Goal: Task Accomplishment & Management: Manage account settings

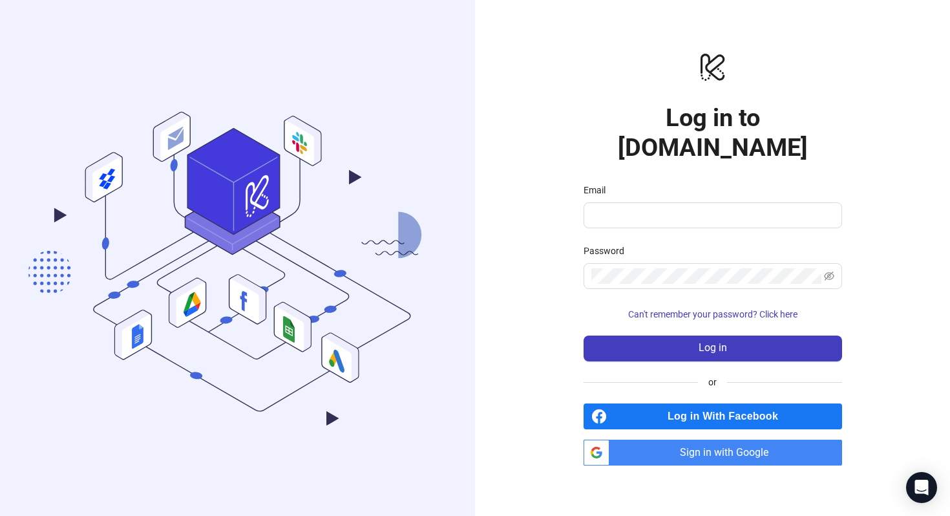
click at [715, 207] on input "Email" at bounding box center [711, 215] width 240 height 16
type input "**********"
click at [584, 335] on button "Log in" at bounding box center [713, 348] width 259 height 26
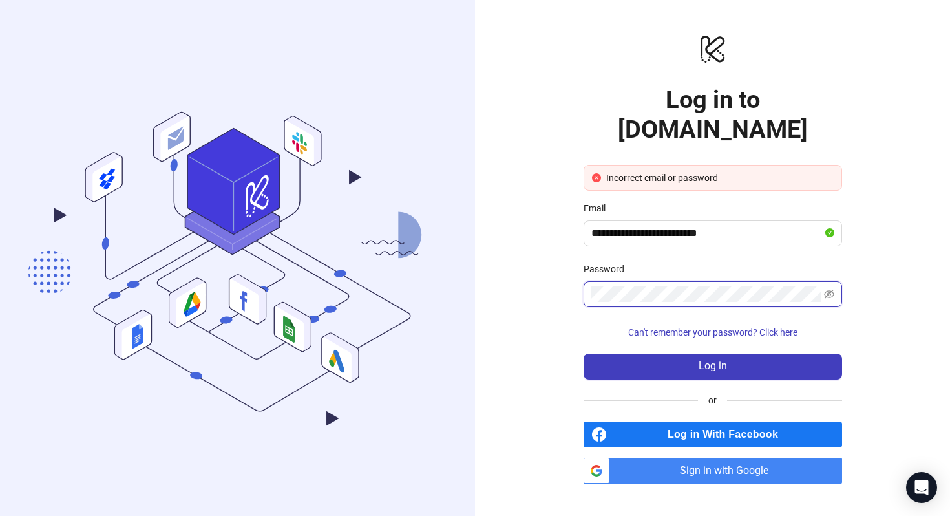
click at [584, 354] on button "Log in" at bounding box center [713, 367] width 259 height 26
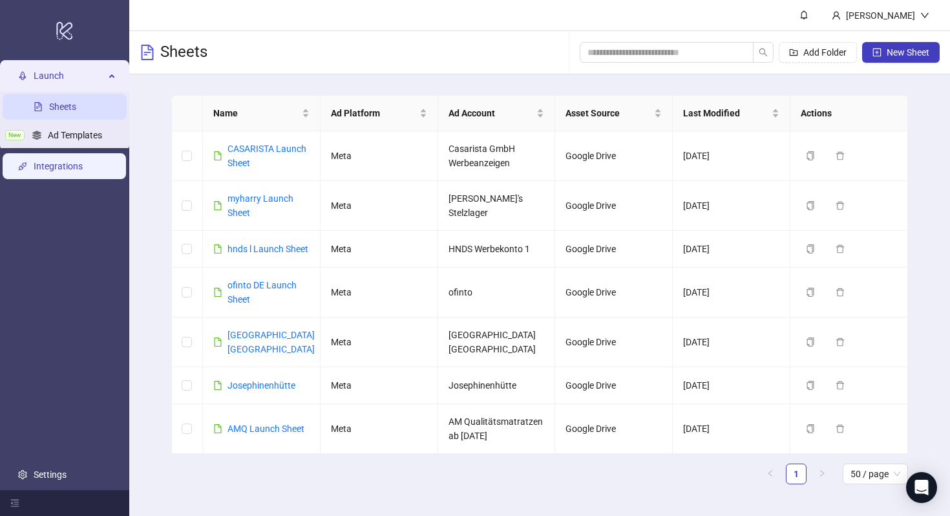
click at [67, 161] on link "Integrations" at bounding box center [58, 166] width 49 height 10
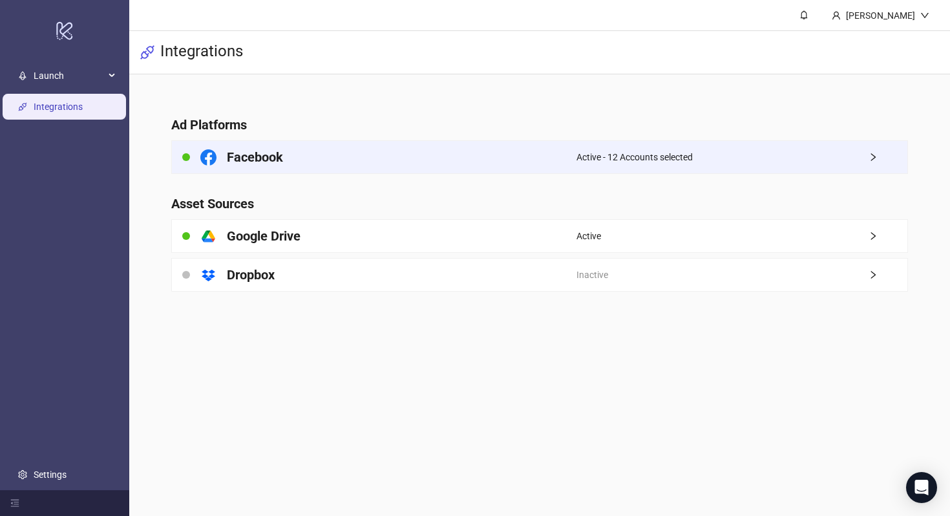
click at [248, 163] on h4 "Facebook" at bounding box center [255, 157] width 56 height 18
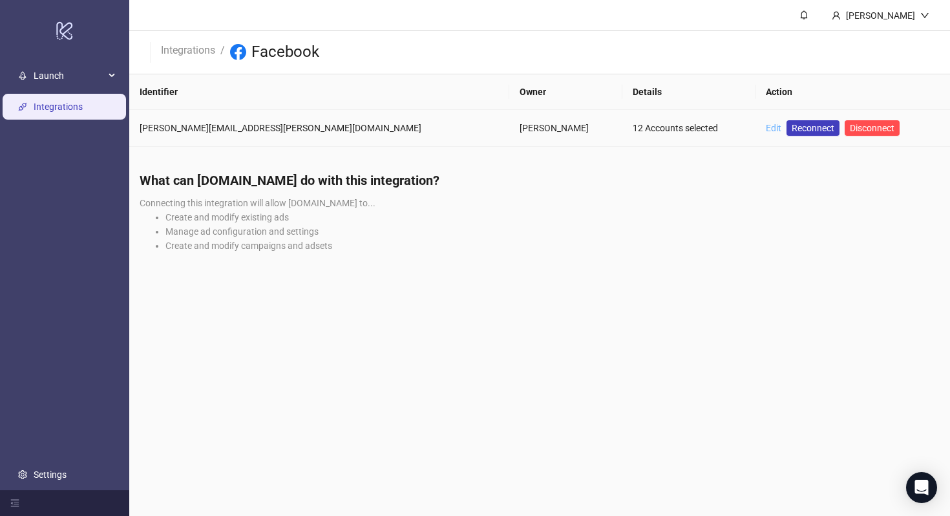
click at [766, 125] on link "Edit" at bounding box center [774, 128] width 16 height 10
